Goal: Find specific page/section: Find specific page/section

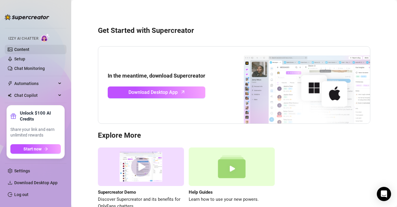
click at [29, 49] on link "Content" at bounding box center [21, 49] width 15 height 5
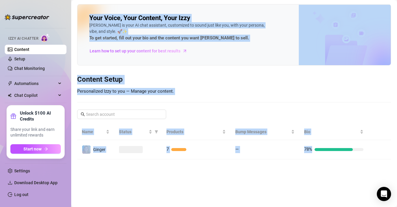
click at [154, 73] on div "Your Voice, Your Content, Your [PERSON_NAME] is your AI chat assistant, customi…" at bounding box center [234, 82] width 314 height 156
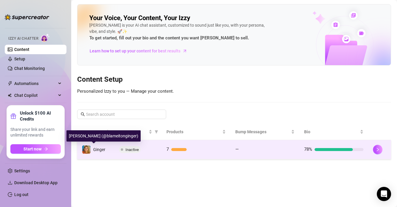
click at [98, 150] on span "Ginger" at bounding box center [99, 149] width 12 height 5
